Goal: Find specific page/section: Find specific page/section

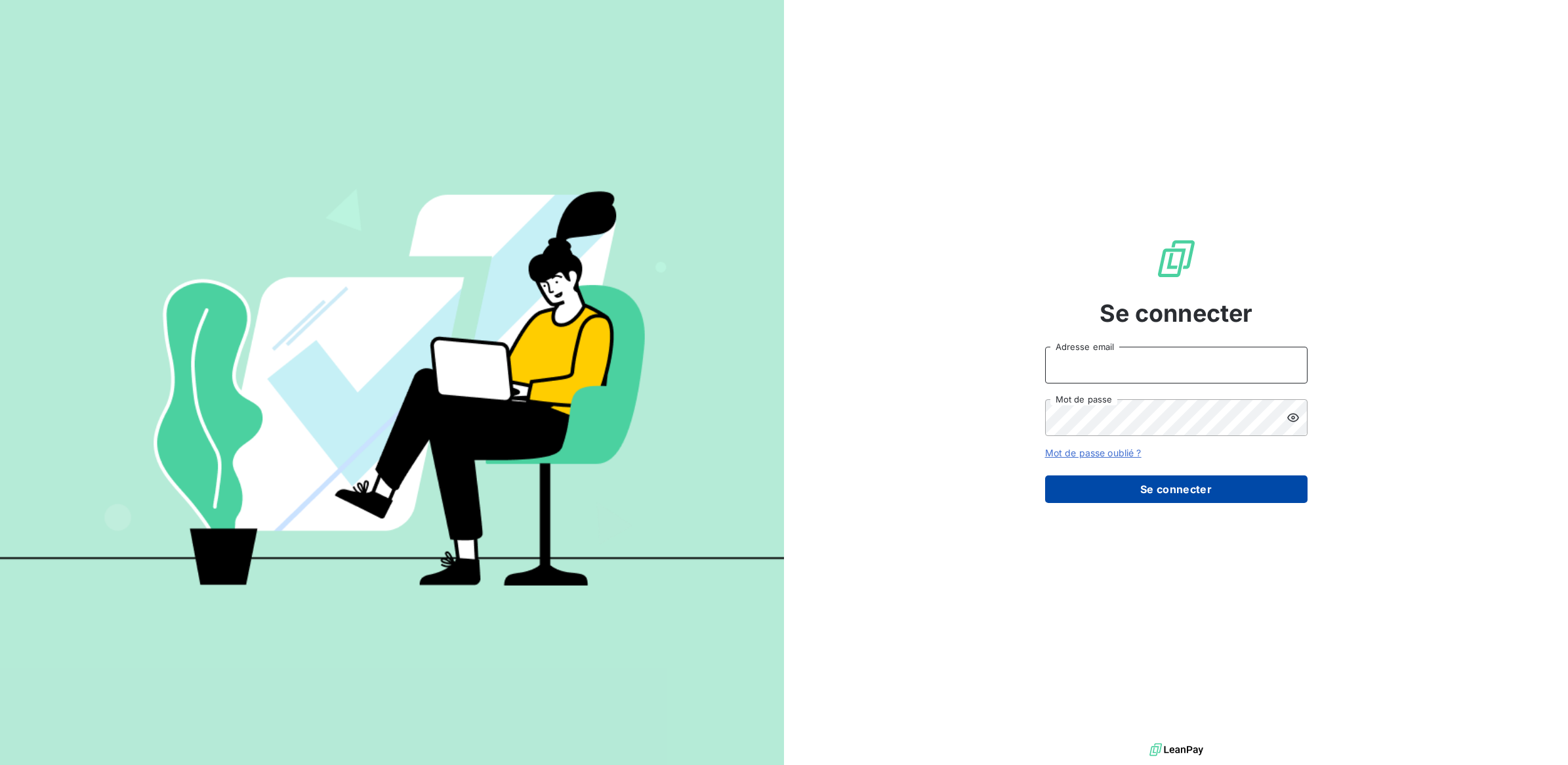
type input "[PERSON_NAME][EMAIL_ADDRESS][DOMAIN_NAME]"
click at [1157, 493] on button "Se connecter" at bounding box center [1177, 489] width 263 height 28
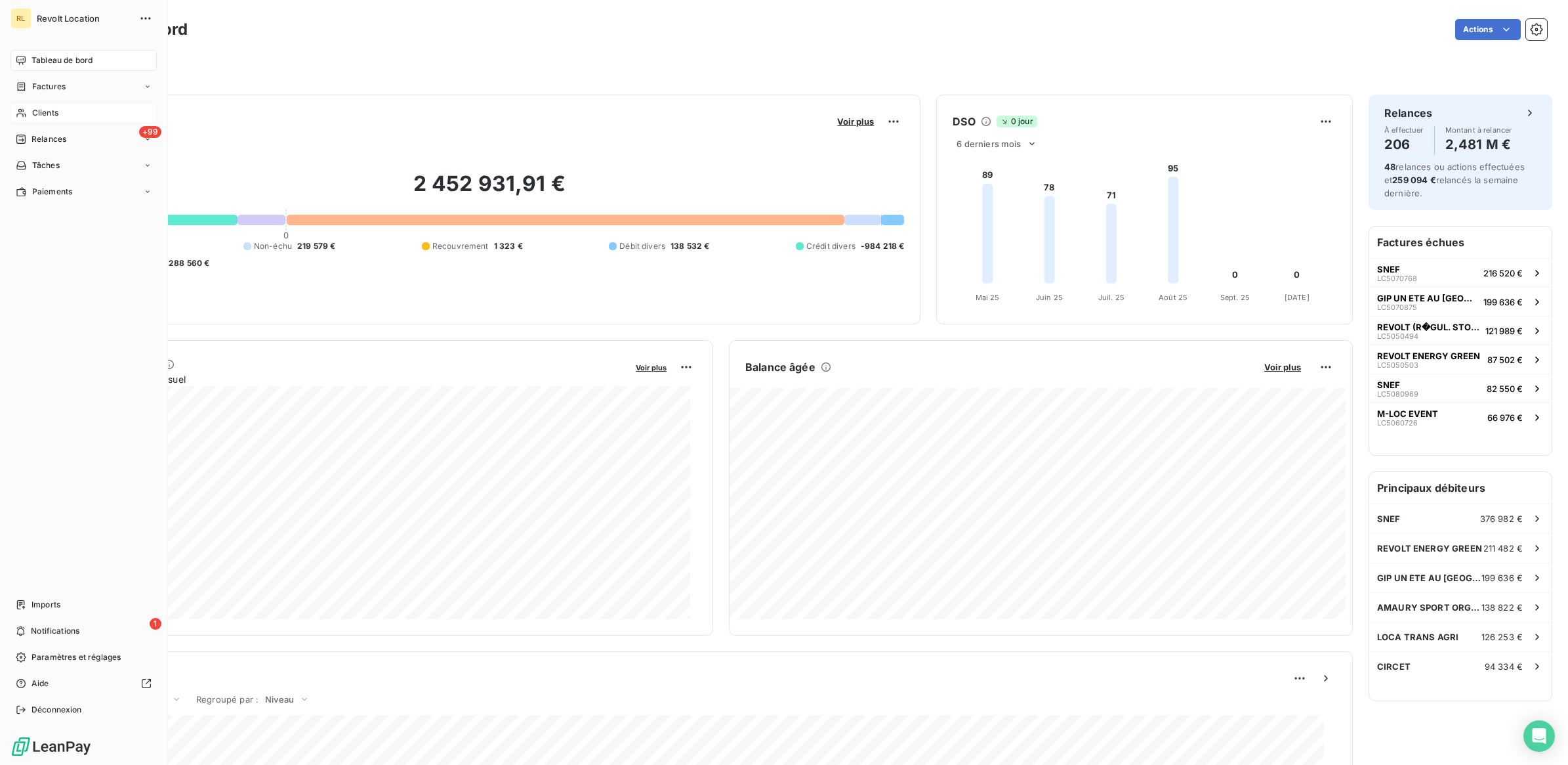
click at [75, 113] on div "Clients" at bounding box center [84, 113] width 146 height 21
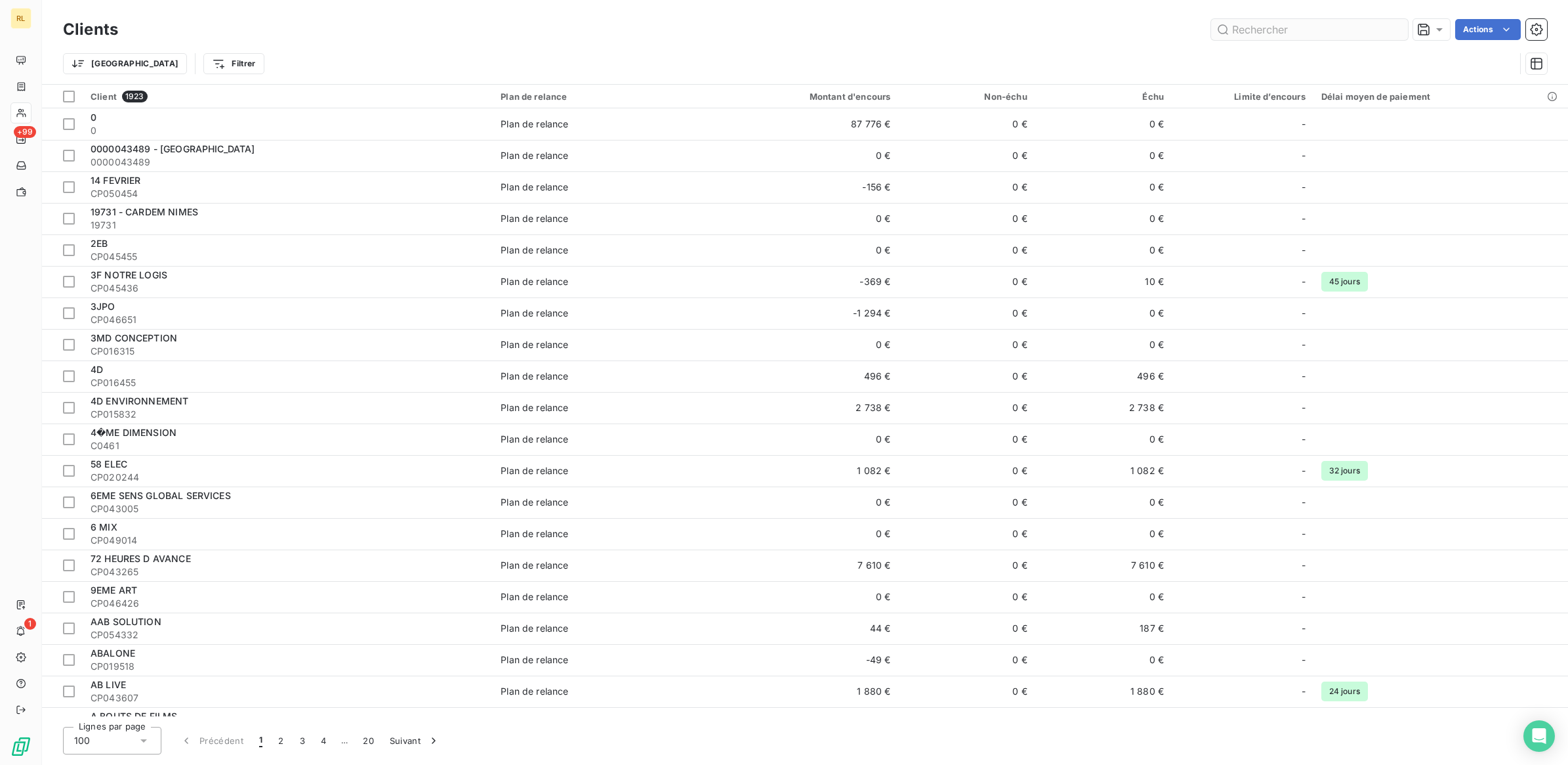
click at [1274, 31] on input "text" at bounding box center [1309, 29] width 197 height 21
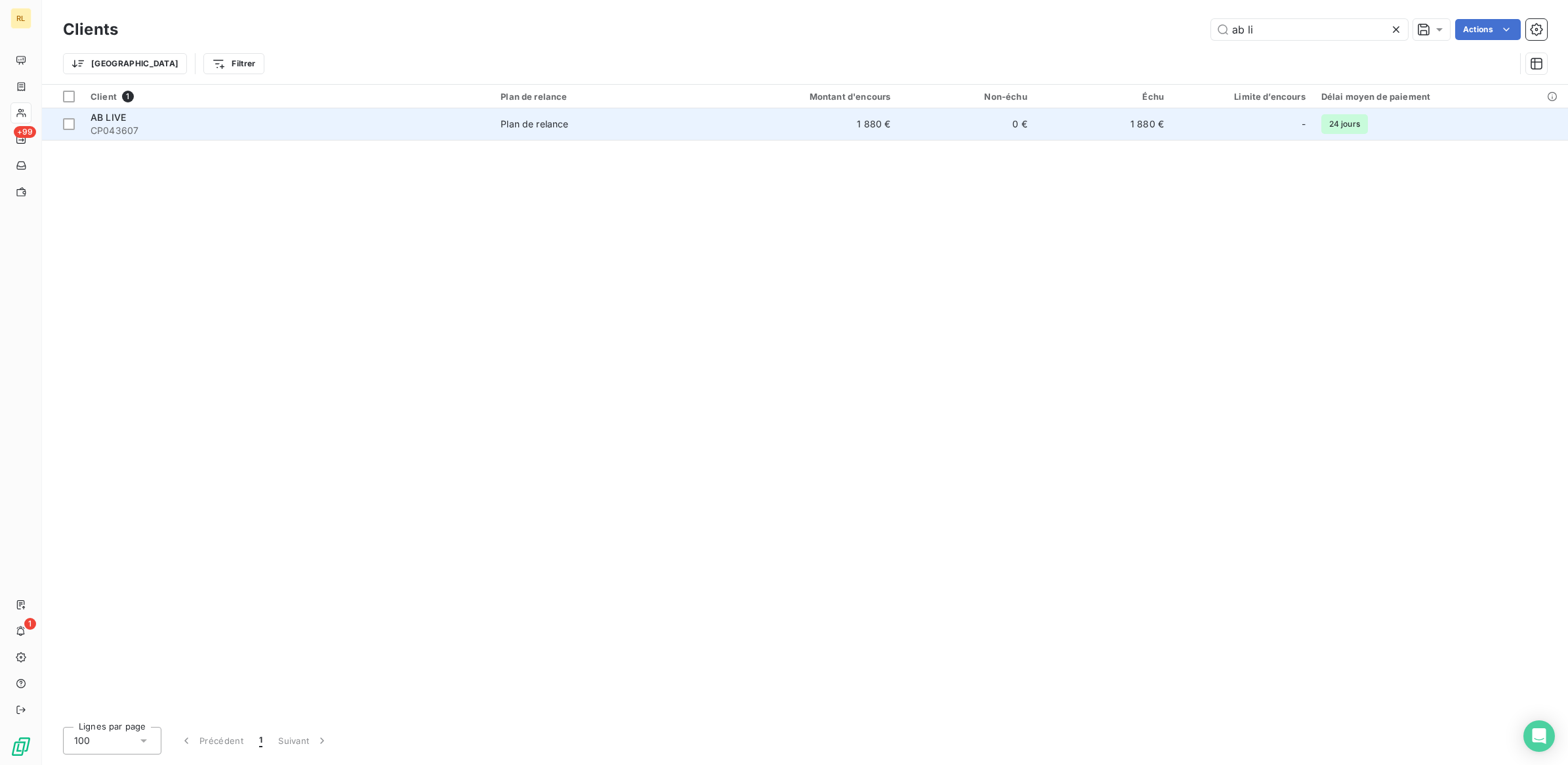
type input "ab li"
click at [298, 129] on span "CP043607" at bounding box center [288, 129] width 394 height 13
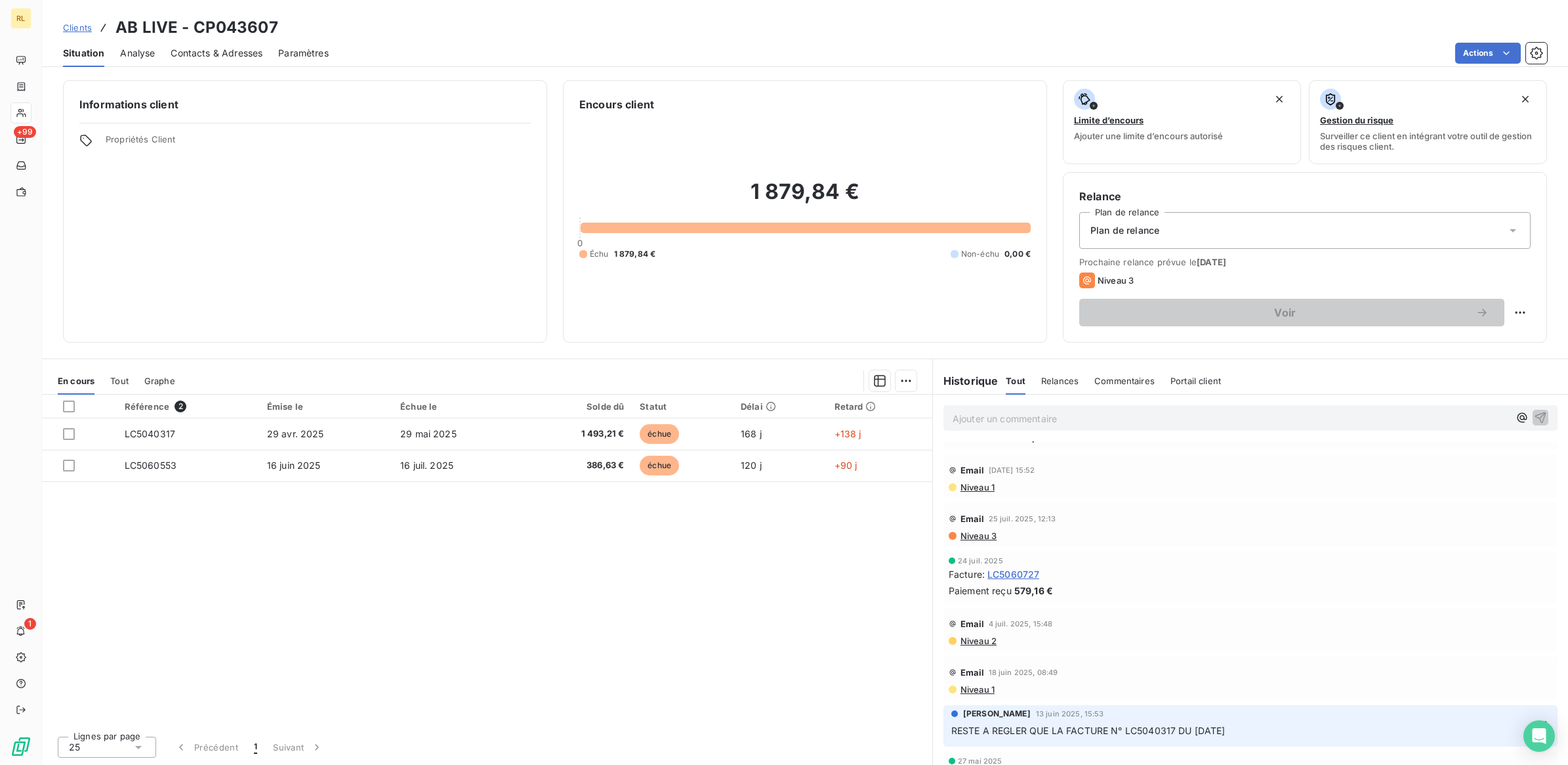
scroll to position [328, 0]
